Goal: Obtain resource: Download file/media

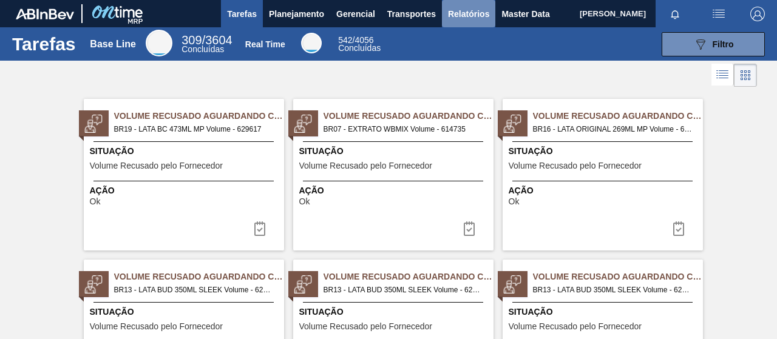
click at [469, 16] on span "Relatórios" at bounding box center [468, 14] width 41 height 15
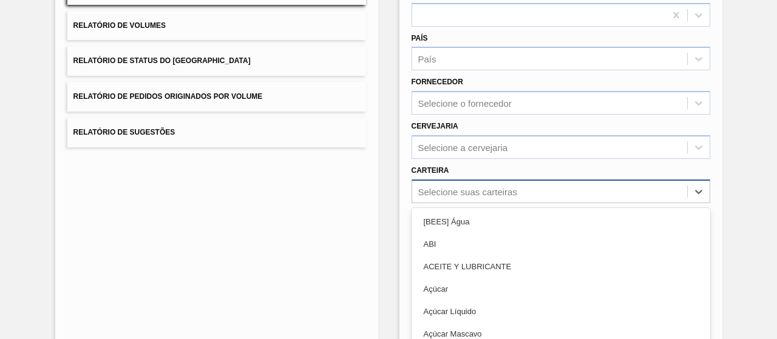
scroll to position [194, 0]
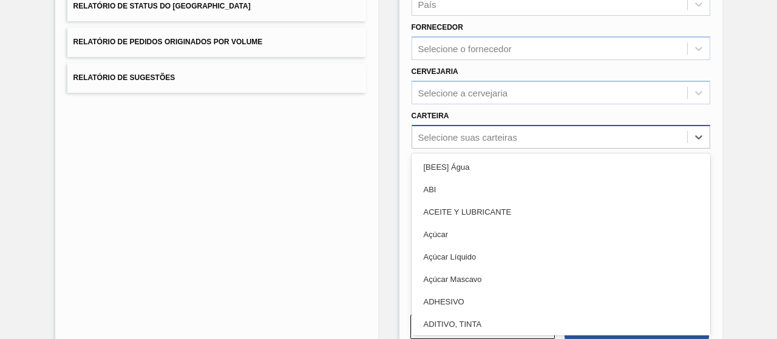
click at [463, 149] on div "option ABI focused, 2 of 101. 101 results available. Use Up and Down to choose …" at bounding box center [561, 137] width 299 height 24
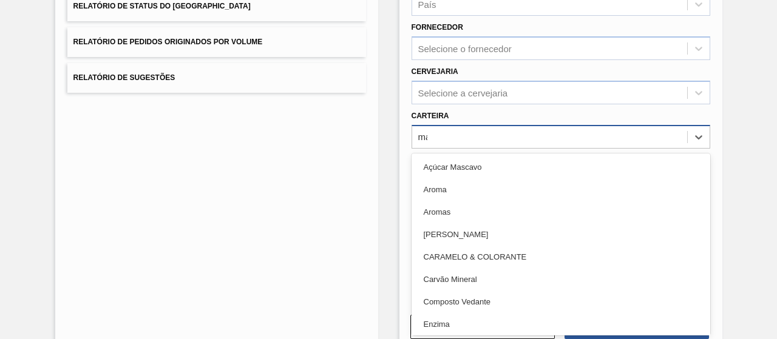
type input "mal"
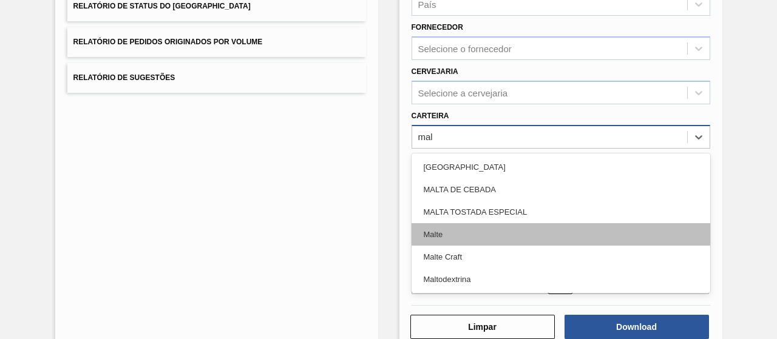
click at [451, 227] on div "Malte" at bounding box center [561, 234] width 299 height 22
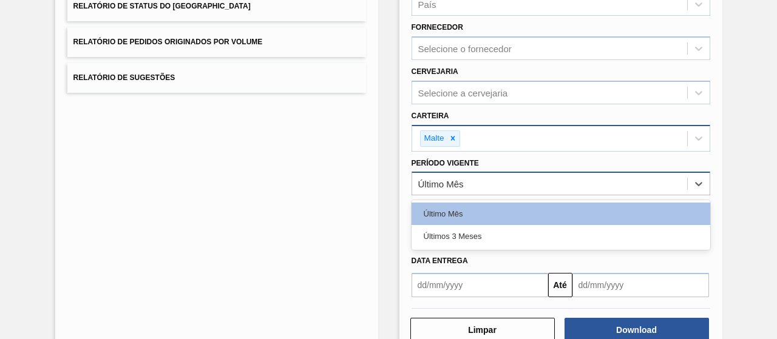
click at [443, 182] on div "Último Mês" at bounding box center [441, 184] width 46 height 10
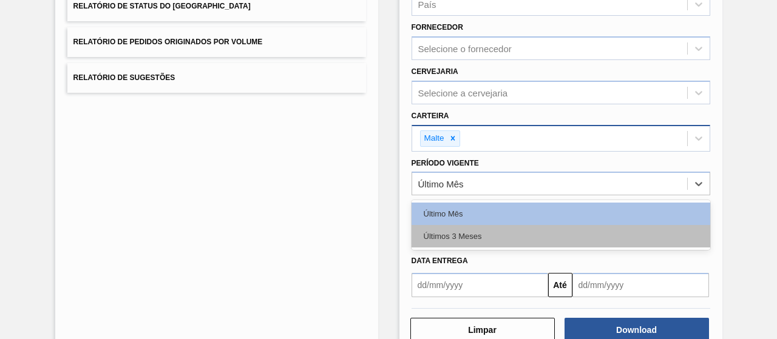
click at [464, 225] on div "Últimos 3 Meses" at bounding box center [561, 236] width 299 height 22
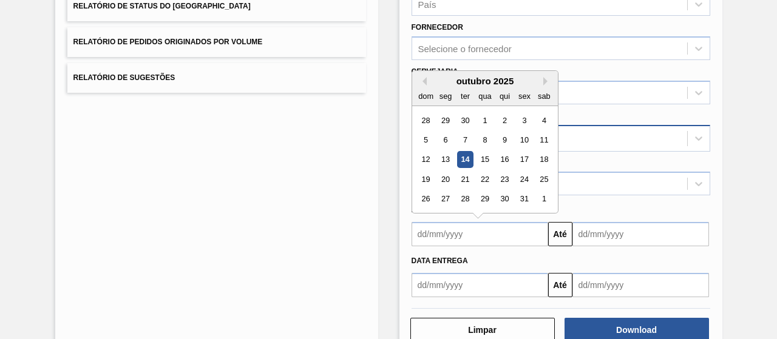
click at [466, 226] on input "text" at bounding box center [480, 234] width 137 height 24
click at [421, 82] on button "Previous Month" at bounding box center [422, 81] width 9 height 9
click at [463, 120] on div "1" at bounding box center [465, 120] width 16 height 16
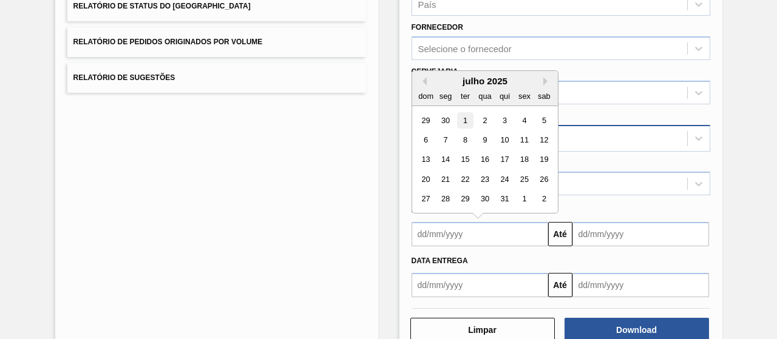
type input "[DATE]"
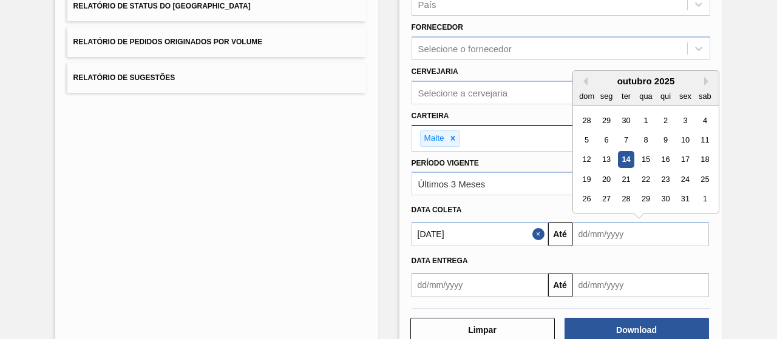
click at [588, 231] on input "text" at bounding box center [641, 234] width 137 height 24
click at [619, 159] on div "14" at bounding box center [626, 160] width 16 height 16
type input "[DATE]"
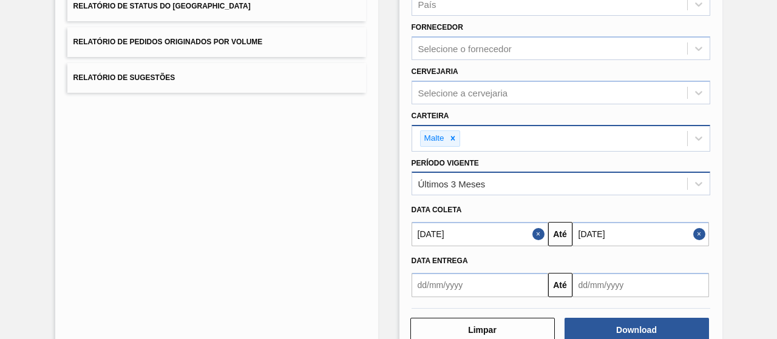
scroll to position [224, 0]
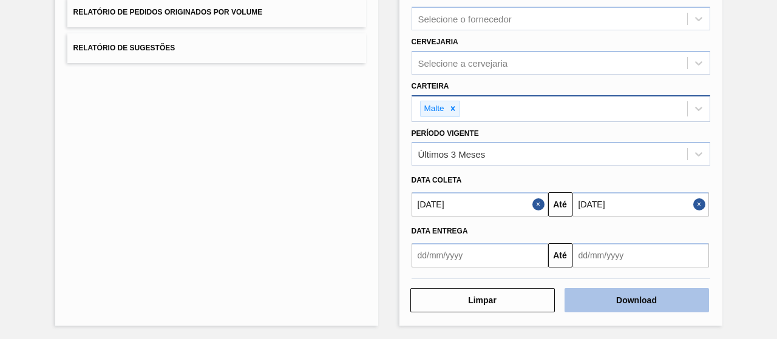
click at [620, 305] on button "Download" at bounding box center [637, 300] width 145 height 24
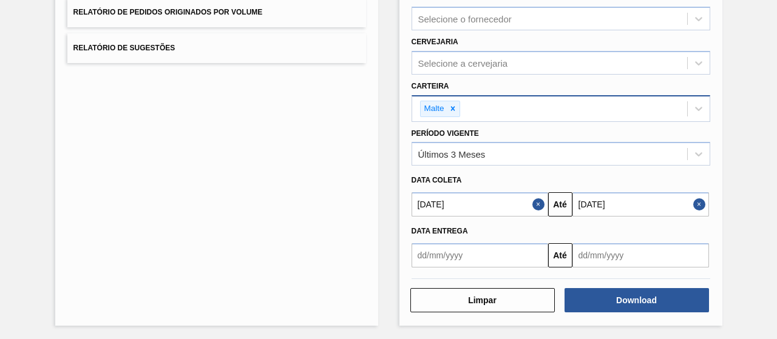
scroll to position [0, 0]
